Goal: Task Accomplishment & Management: Manage account settings

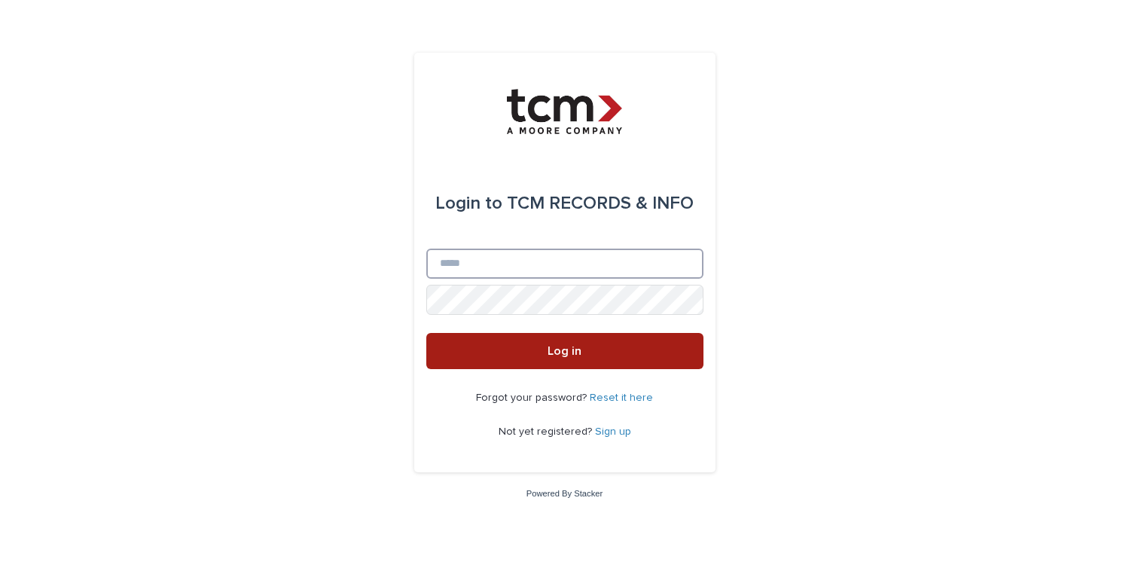
type input "**********"
click at [563, 349] on span "Log in" at bounding box center [565, 351] width 34 height 12
